Goal: Task Accomplishment & Management: Use online tool/utility

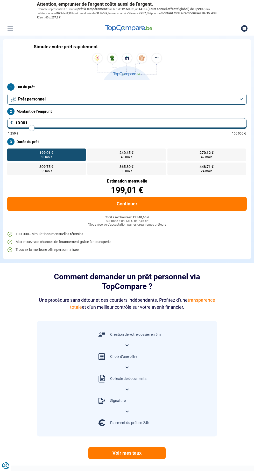
type input "10 250"
type input "10250"
type input "12 750"
type input "12750"
type input "13 250"
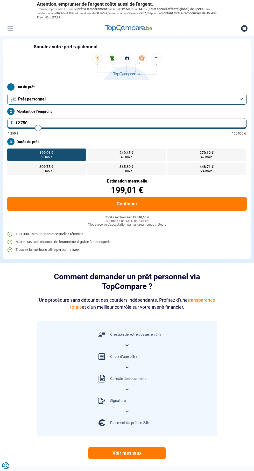
type input "13250"
type input "13 750"
type input "13750"
type input "14 250"
type input "14250"
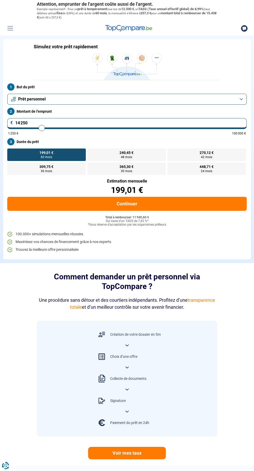
type input "14 750"
type input "14750"
type input "15 000"
type input "15000"
type input "15 500"
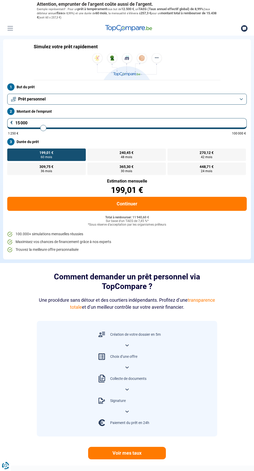
type input "15500"
type input "15 750"
type input "15750"
type input "16 000"
type input "16000"
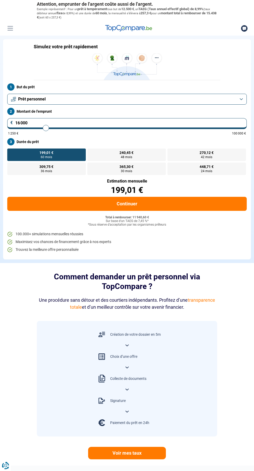
type input "16 250"
type input "16250"
type input "16 500"
type input "16500"
type input "16 750"
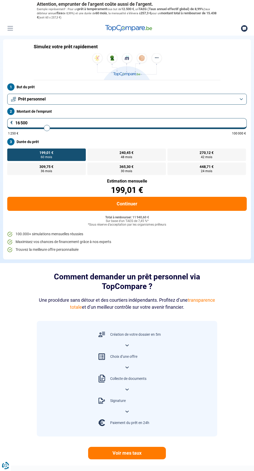
type input "16750"
type input "17 000"
type input "17000"
type input "17 250"
type input "17250"
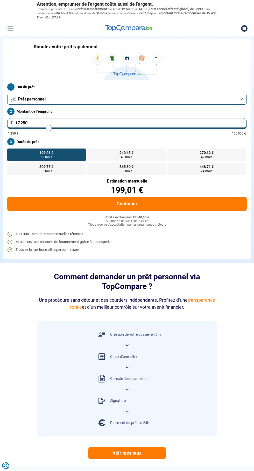
type input "17 500"
type input "17500"
type input "17 750"
type input "17750"
type input "18 000"
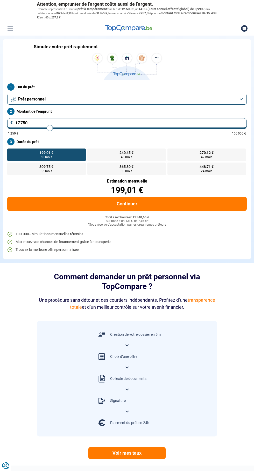
type input "18000"
type input "18 250"
type input "18250"
type input "18 500"
type input "18500"
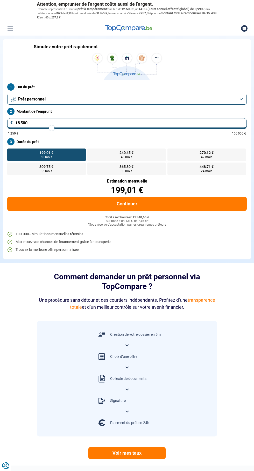
type input "18 750"
type input "18750"
type input "19 000"
type input "19000"
type input "19 250"
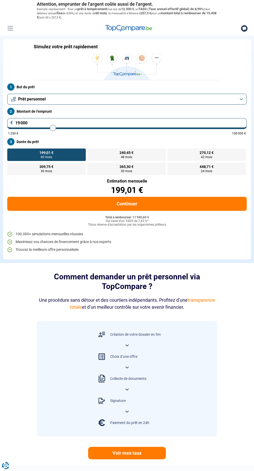
type input "19250"
type input "19 500"
type input "19500"
type input "19 750"
type input "19750"
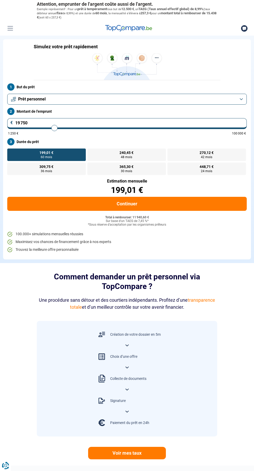
type input "20 000"
type input "20000"
type input "20 250"
type input "20250"
type input "20 500"
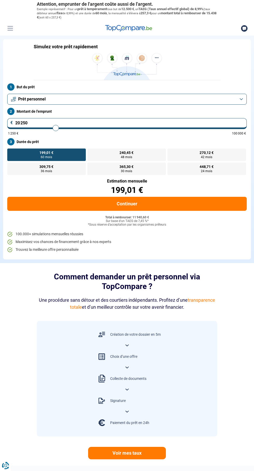
type input "20500"
type input "20 750"
type input "20750"
type input "21 000"
type input "21000"
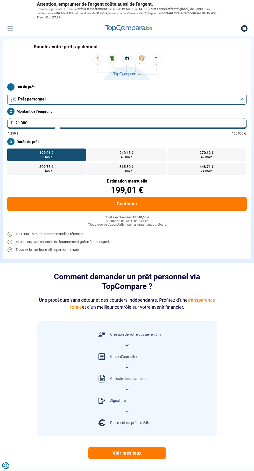
type input "21 250"
type input "21250"
type input "21 000"
type input "21000"
type input "20 750"
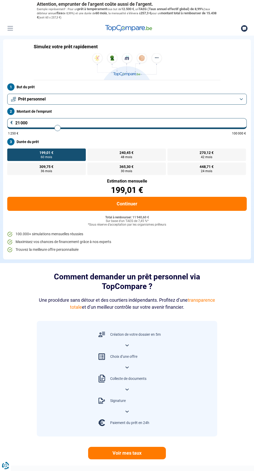
type input "20750"
type input "20 500"
type input "20500"
type input "20 250"
type input "20250"
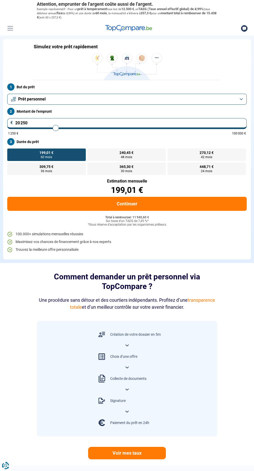
type input "20 000"
type input "20000"
type input "19 750"
type input "19750"
type input "20 000"
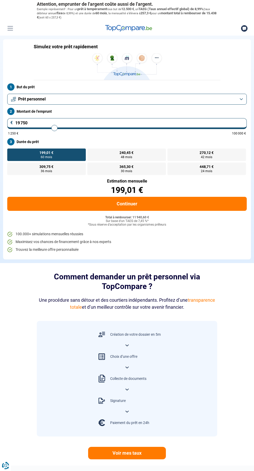
type input "20000"
type input "20 250"
type input "20250"
type input "20 500"
type input "20500"
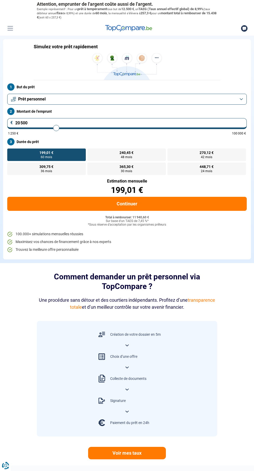
type input "20 750"
type input "20750"
type input "21 000"
type input "21000"
type input "21 250"
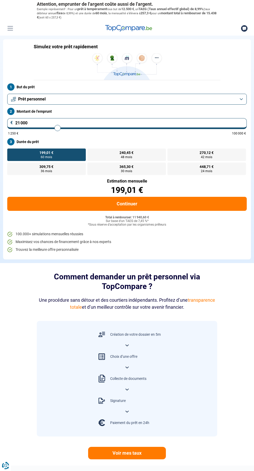
type input "21250"
type input "21 500"
type input "21500"
type input "21 750"
type input "21750"
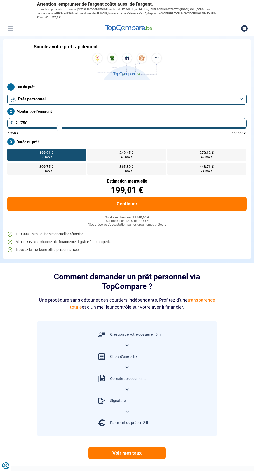
type input "22 000"
type input "22000"
type input "22 250"
type input "22250"
type input "22 500"
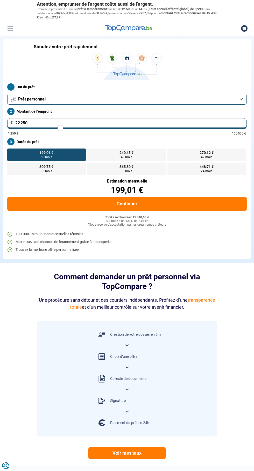
type input "22500"
type input "22 250"
type input "22250"
type input "22 000"
type input "22000"
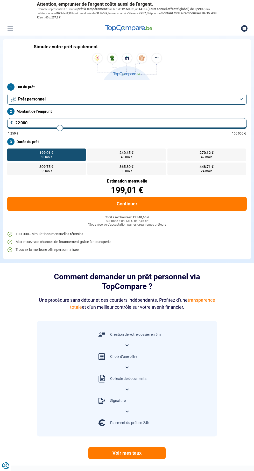
type input "21 750"
type input "21750"
type input "21 500"
type input "21500"
type input "21 250"
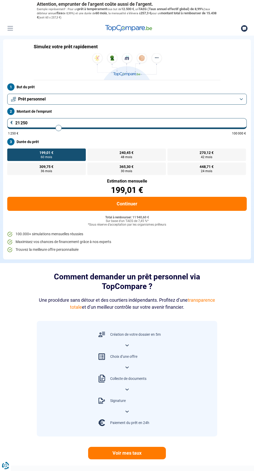
type input "21250"
type input "21 000"
type input "21000"
type input "20 750"
type input "20750"
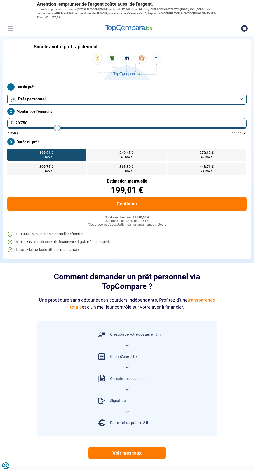
type input "20 500"
type input "20500"
type input "20 250"
type input "20250"
type input "20 000"
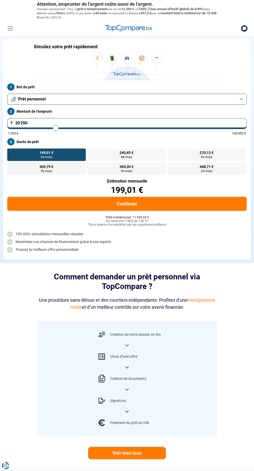
type input "20000"
type input "19 750"
type input "19750"
type input "19 500"
type input "19500"
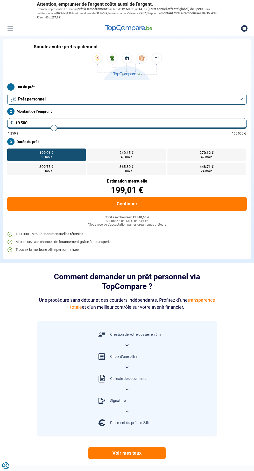
type input "19 750"
type input "19750"
type input "20 000"
type input "20000"
radio input "false"
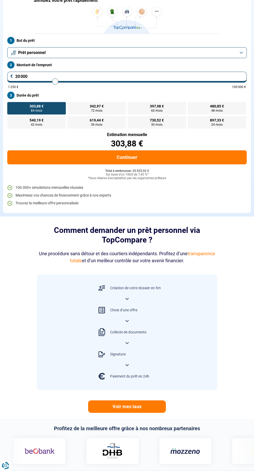
scroll to position [49, 0]
